Goal: Task Accomplishment & Management: Use online tool/utility

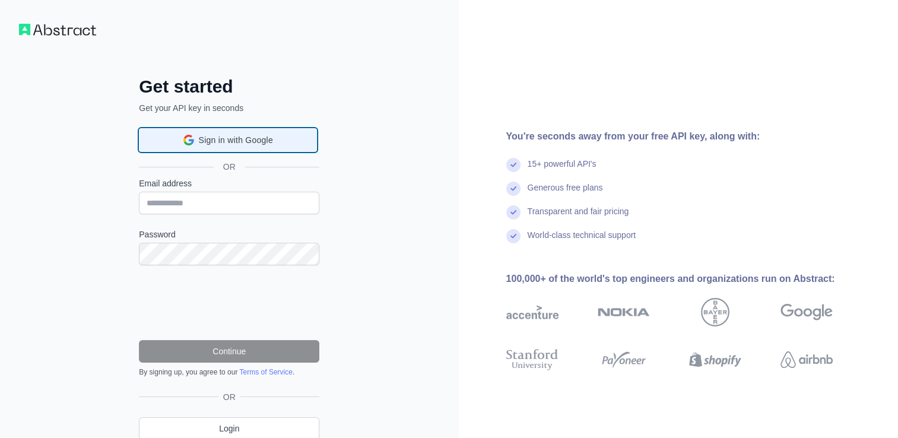
click at [292, 138] on div "Sign in with Google Sign in with Google. Opens in new tab" at bounding box center [228, 140] width 163 height 23
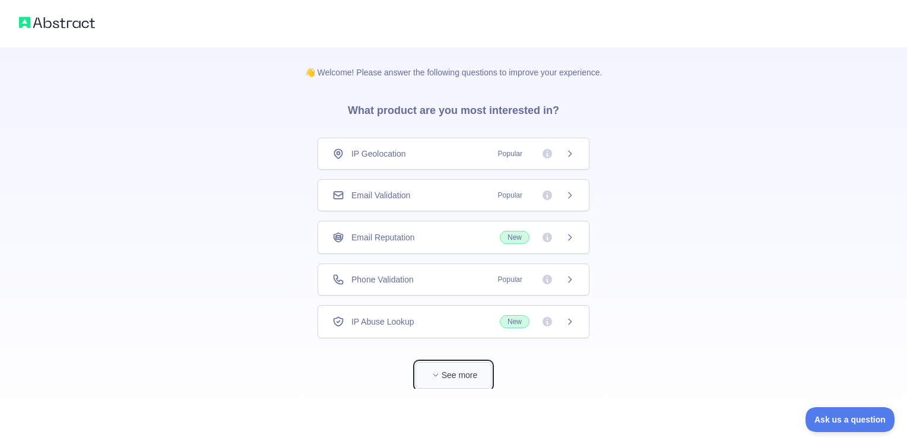
click at [467, 371] on button "See more" at bounding box center [454, 375] width 76 height 27
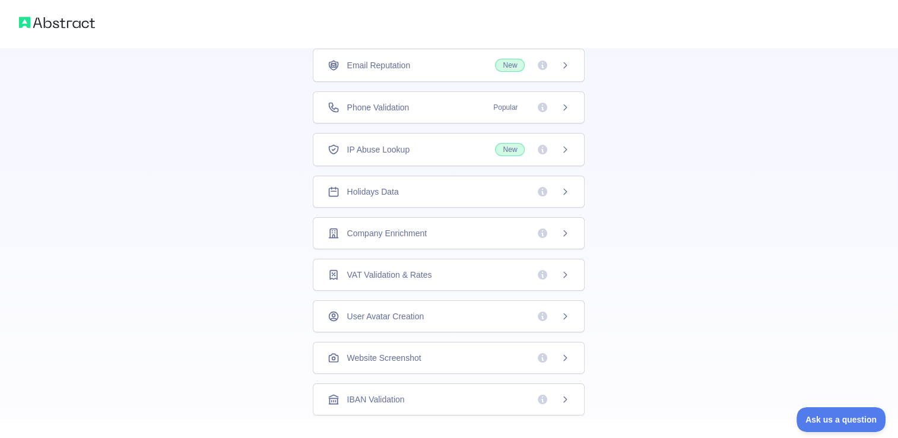
scroll to position [150, 0]
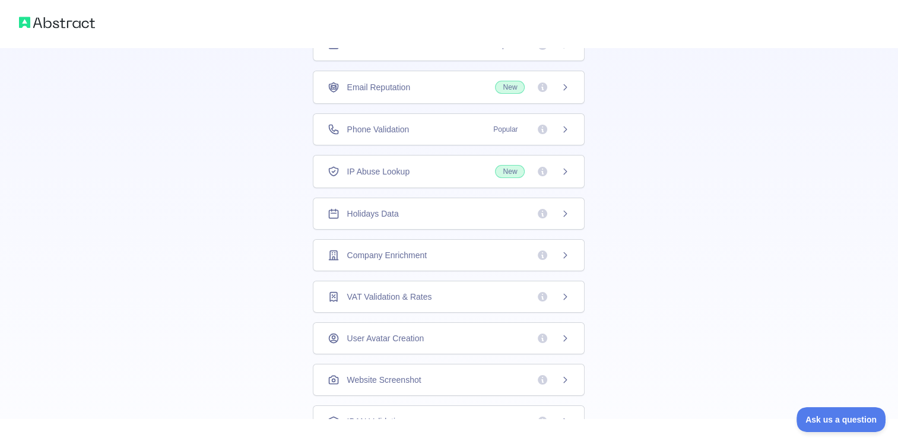
click at [560, 212] on icon at bounding box center [564, 213] width 9 height 9
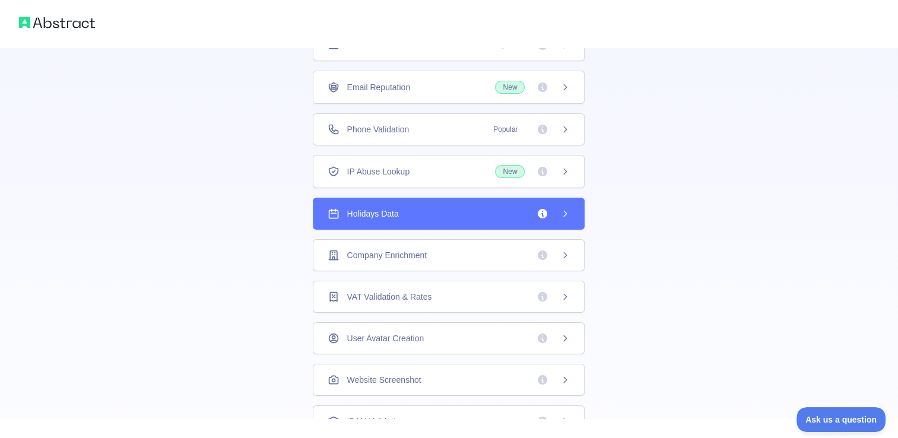
click at [560, 212] on icon at bounding box center [564, 213] width 9 height 9
click at [369, 214] on span "Holidays Data" at bounding box center [373, 214] width 52 height 12
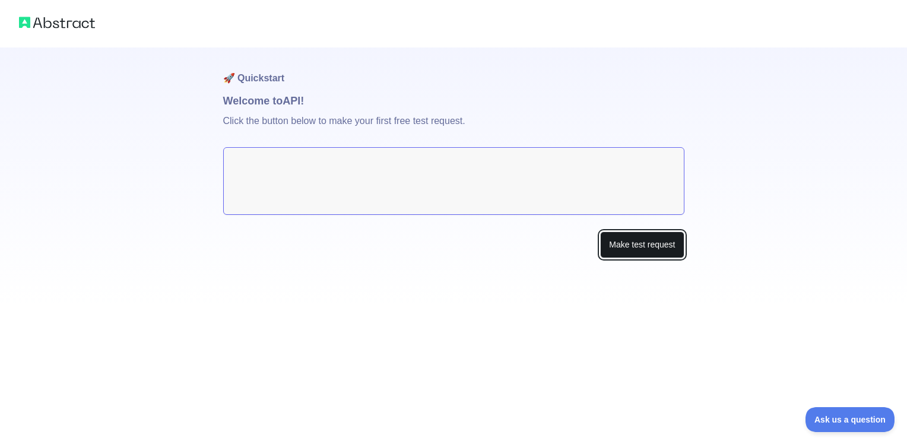
click at [634, 245] on button "Make test request" at bounding box center [642, 244] width 84 height 27
